Goal: Information Seeking & Learning: Learn about a topic

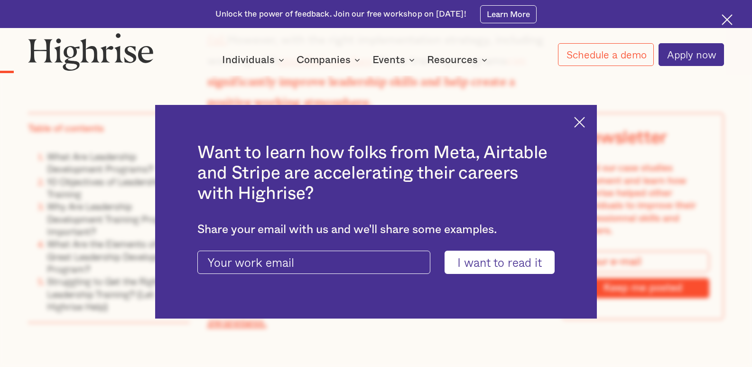
scroll to position [759, 0]
click at [585, 124] on img at bounding box center [579, 122] width 11 height 11
click at [588, 123] on div "Newsletter Read our case studies document and learn how Highrise helped other i…" at bounding box center [643, 216] width 162 height 207
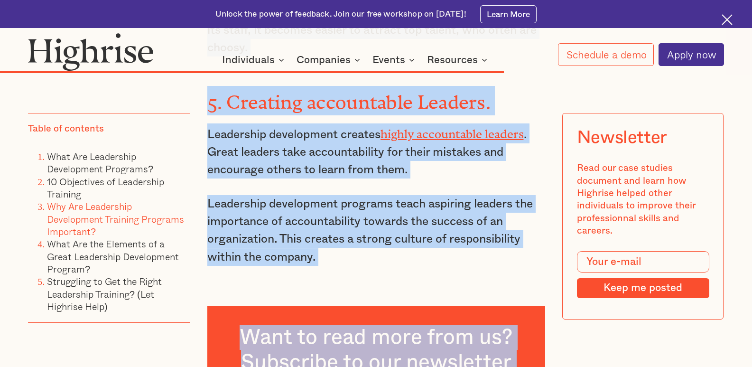
scroll to position [6253, 0]
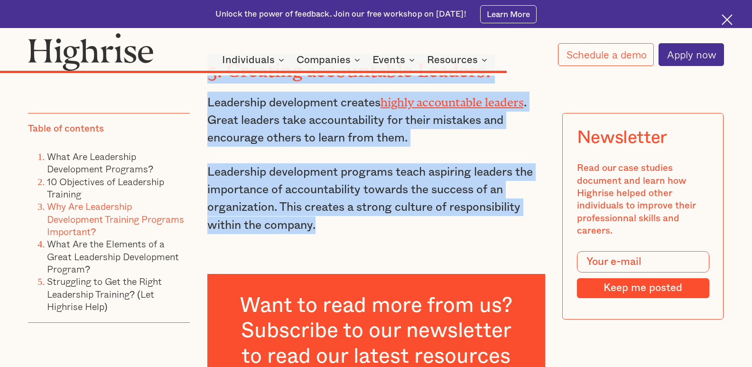
drag, startPoint x: 207, startPoint y: 123, endPoint x: 373, endPoint y: 127, distance: 165.2
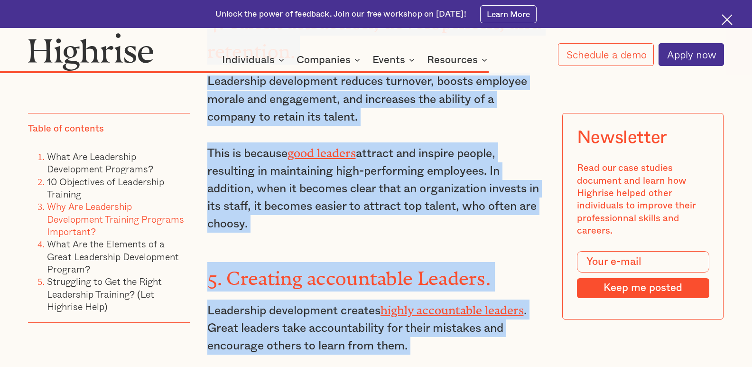
scroll to position [6065, 0]
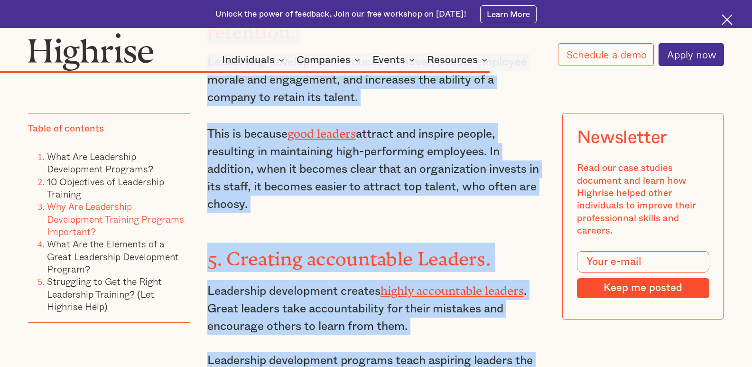
drag, startPoint x: 211, startPoint y: 119, endPoint x: 430, endPoint y: 307, distance: 288.8
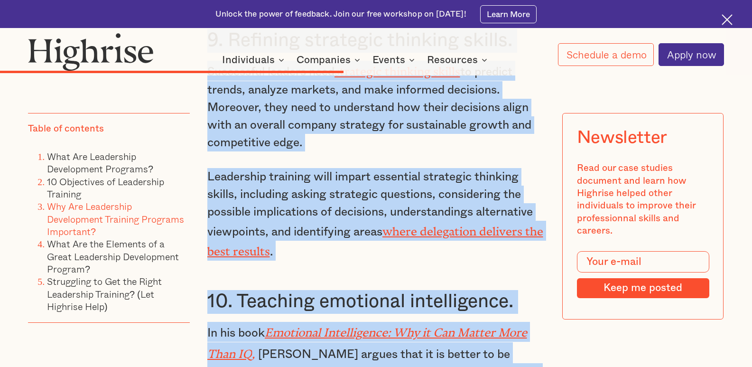
scroll to position [4458, 0]
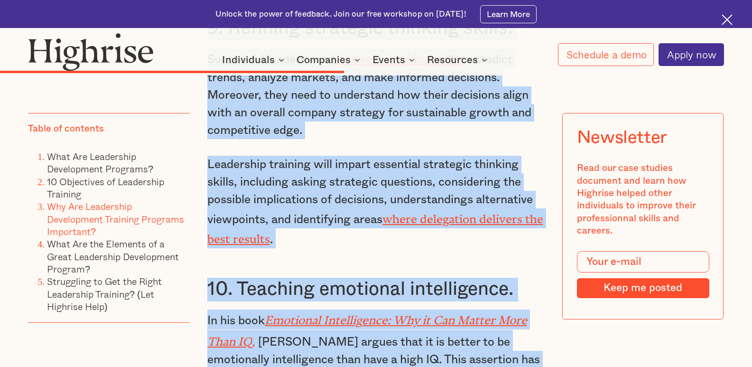
drag, startPoint x: 226, startPoint y: 168, endPoint x: 445, endPoint y: 309, distance: 261.0
click at [445, 309] on p "In his book Emotional Intelligence: Why it Can Matter More Than IQ , [PERSON_NA…" at bounding box center [376, 358] width 338 height 99
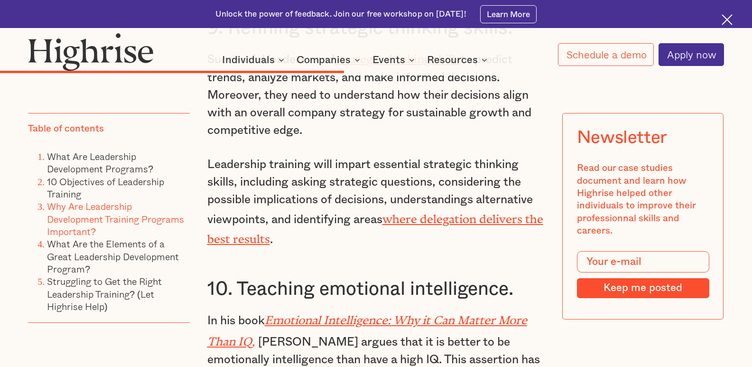
click at [312, 309] on p "In his book Emotional Intelligence: Why it Can Matter More Than IQ , [PERSON_NA…" at bounding box center [376, 358] width 338 height 99
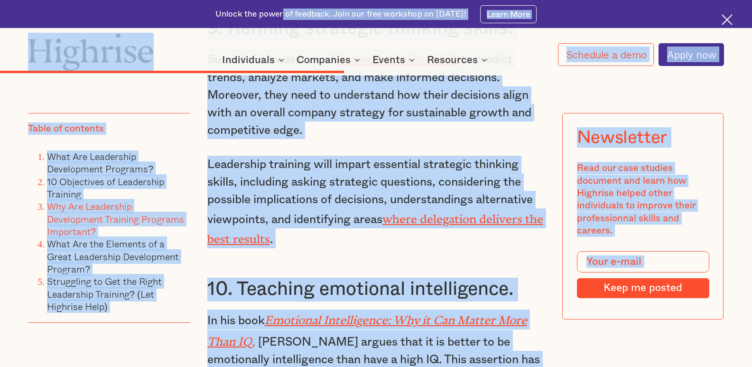
drag, startPoint x: 298, startPoint y: 306, endPoint x: 278, endPoint y: 36, distance: 270.4
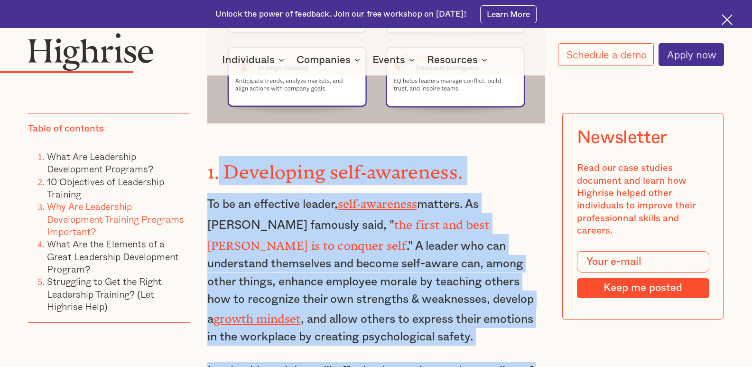
scroll to position [2160, 0]
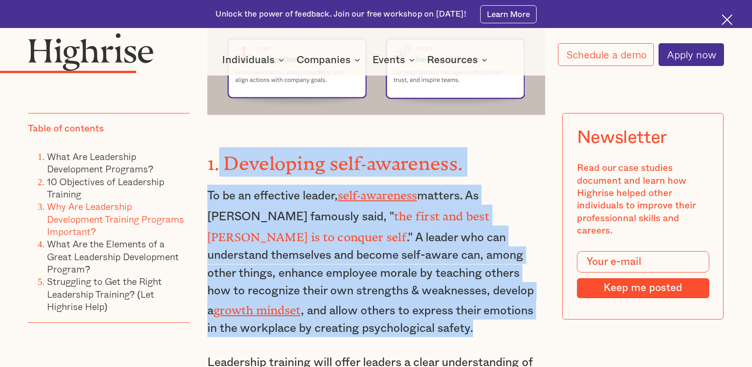
drag, startPoint x: 220, startPoint y: 208, endPoint x: 347, endPoint y: 289, distance: 150.5
click at [347, 289] on p "To be an effective leader, self-awareness matters. As [PERSON_NAME] famously sa…" at bounding box center [376, 261] width 338 height 152
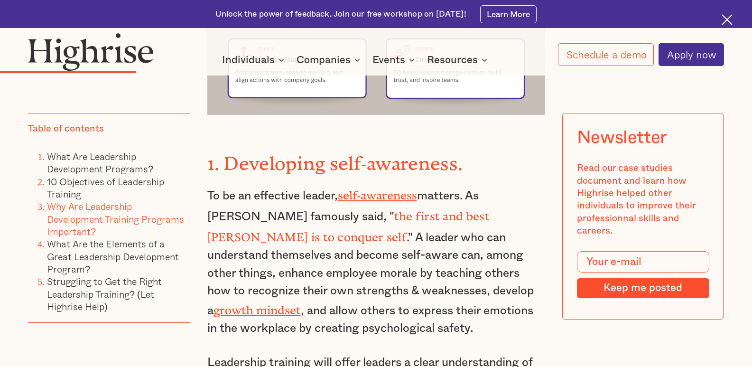
click at [225, 152] on strong "1. Developing self-awareness." at bounding box center [335, 158] width 256 height 12
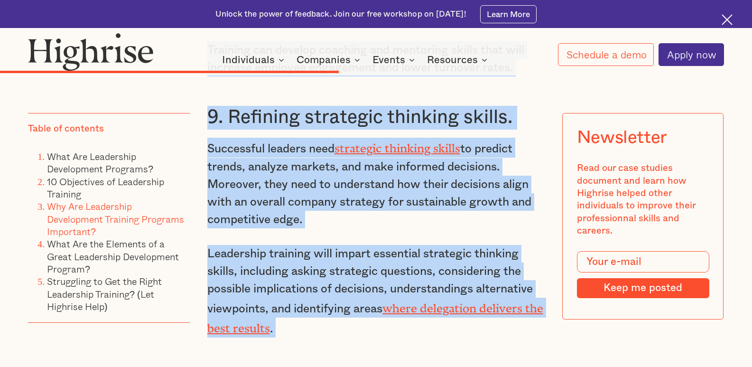
scroll to position [4440, 0]
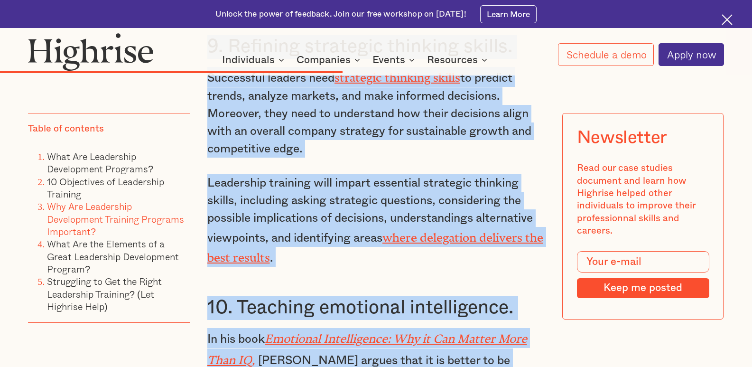
drag, startPoint x: 225, startPoint y: 81, endPoint x: 412, endPoint y: 327, distance: 309.2
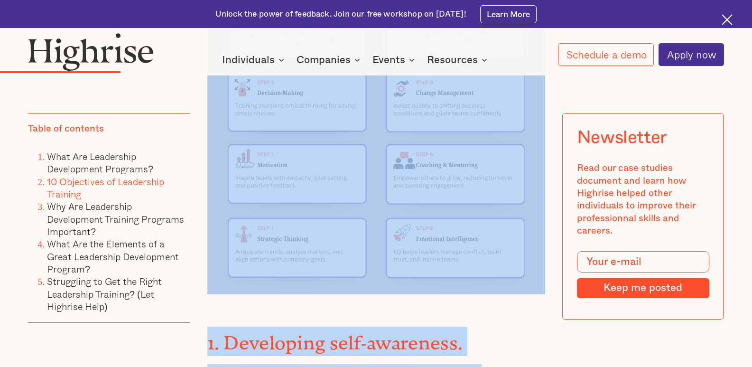
scroll to position [1989, 0]
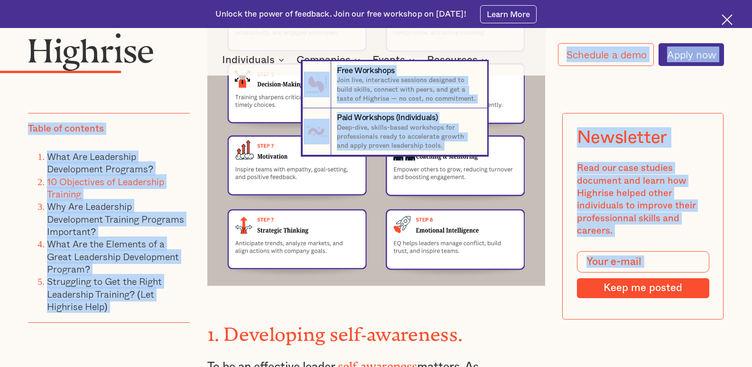
drag, startPoint x: 212, startPoint y: 146, endPoint x: 400, endPoint y: 56, distance: 208.1
click at [400, 56] on div "Events" at bounding box center [389, 59] width 33 height 11
click at [202, 83] on nav "7 Free Workshops Join live, interactive sessions designed to build skills, conn…" at bounding box center [376, 108] width 752 height 94
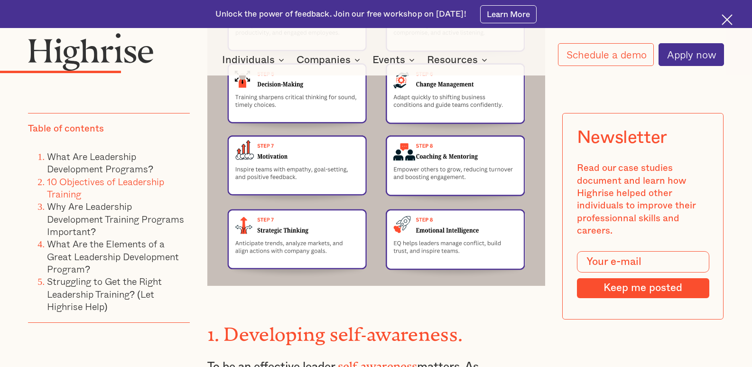
click at [88, 187] on link "10 Objectives of Leadership Training" at bounding box center [105, 187] width 117 height 27
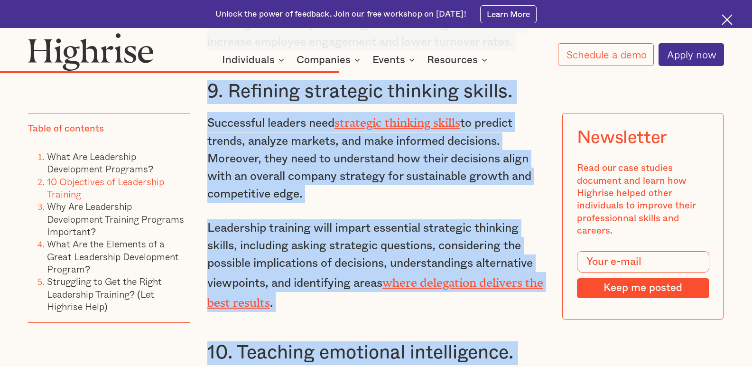
scroll to position [4418, 0]
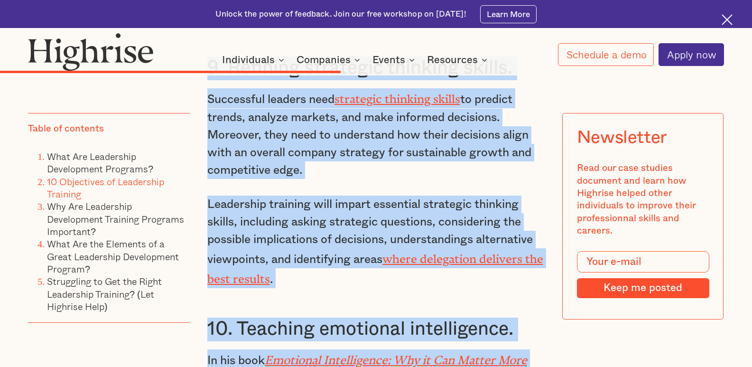
drag, startPoint x: 223, startPoint y: 118, endPoint x: 524, endPoint y: 343, distance: 375.8
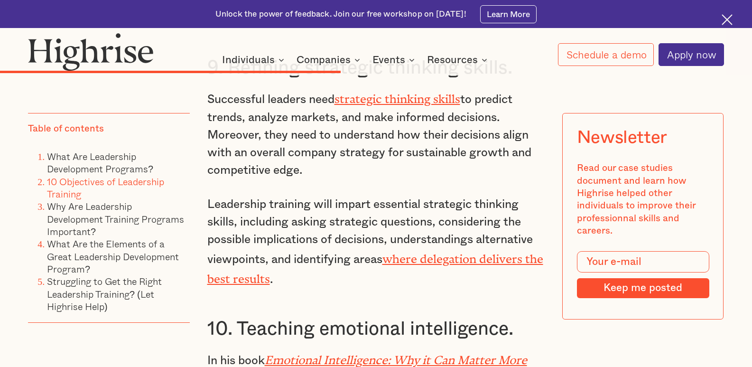
scroll to position [1989, 0]
